Goal: Book appointment/travel/reservation

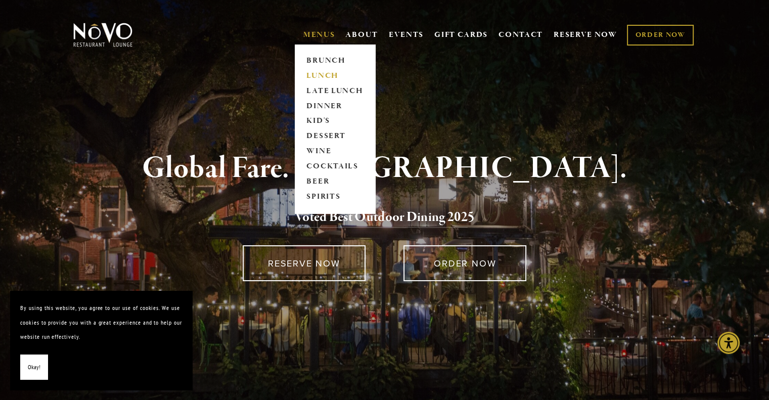
click at [321, 73] on link "LUNCH" at bounding box center [334, 75] width 63 height 15
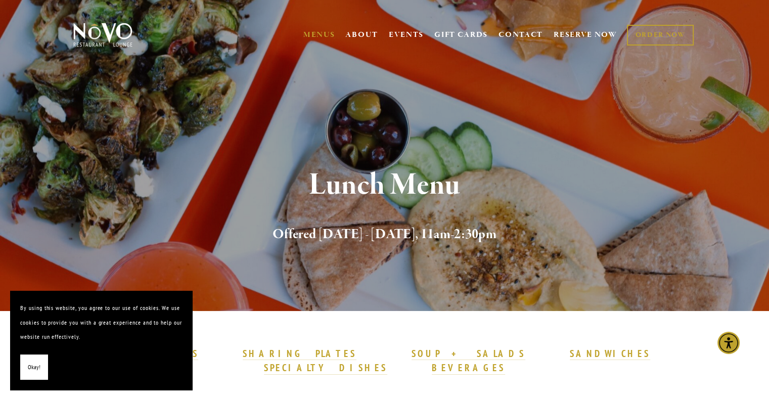
click at [22, 369] on button "Okay!" at bounding box center [34, 367] width 28 height 26
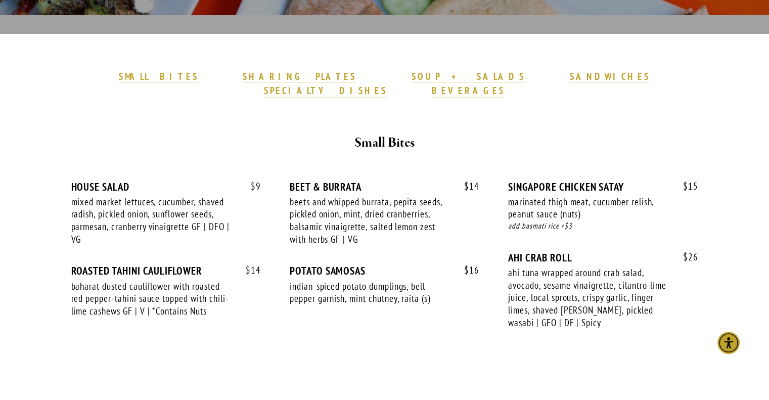
scroll to position [270, 0]
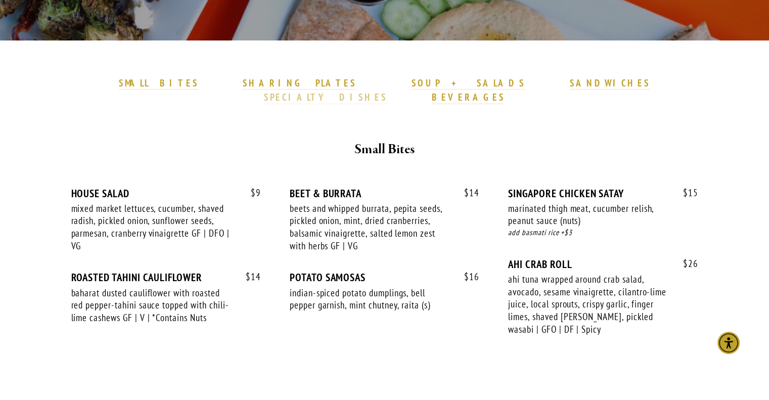
click at [387, 91] on strong "SPECIALTY DISHES" at bounding box center [325, 97] width 123 height 12
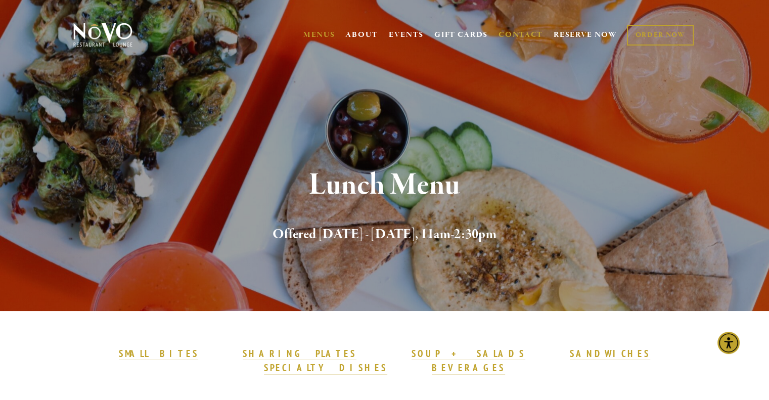
click at [521, 34] on link "CONTACT" at bounding box center [520, 34] width 44 height 19
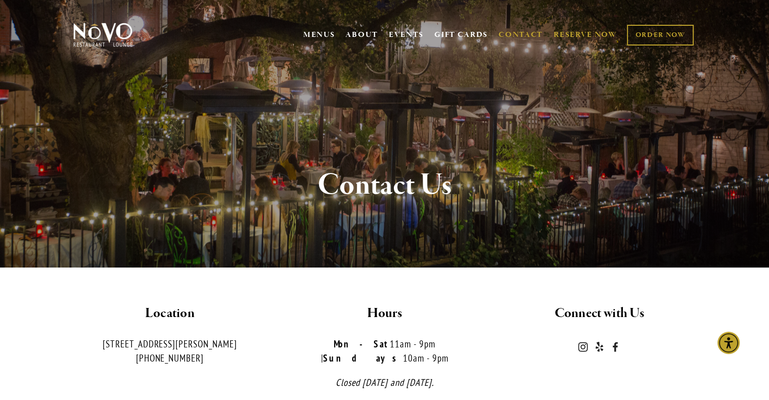
click at [587, 33] on link "RESERVE NOW" at bounding box center [585, 34] width 64 height 19
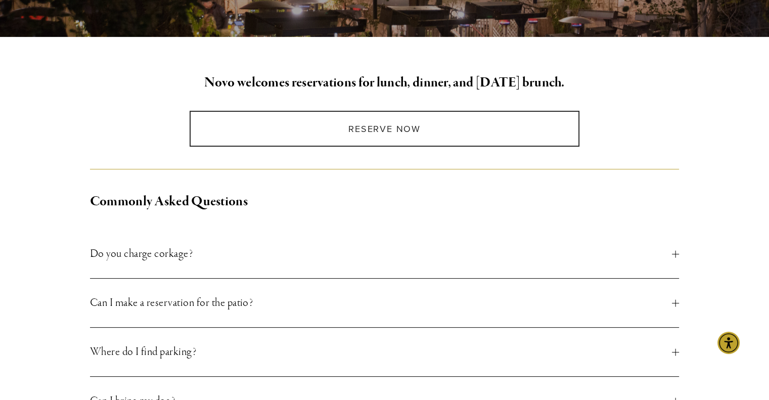
scroll to position [233, 0]
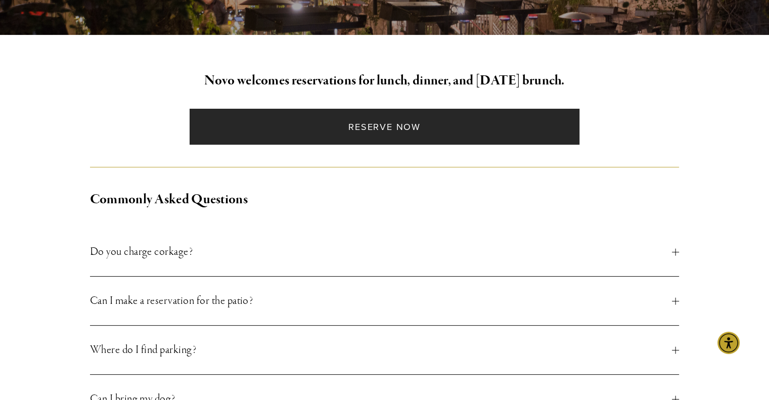
click at [388, 123] on link "Reserve Now" at bounding box center [385, 127] width 390 height 36
